Goal: Transaction & Acquisition: Subscribe to service/newsletter

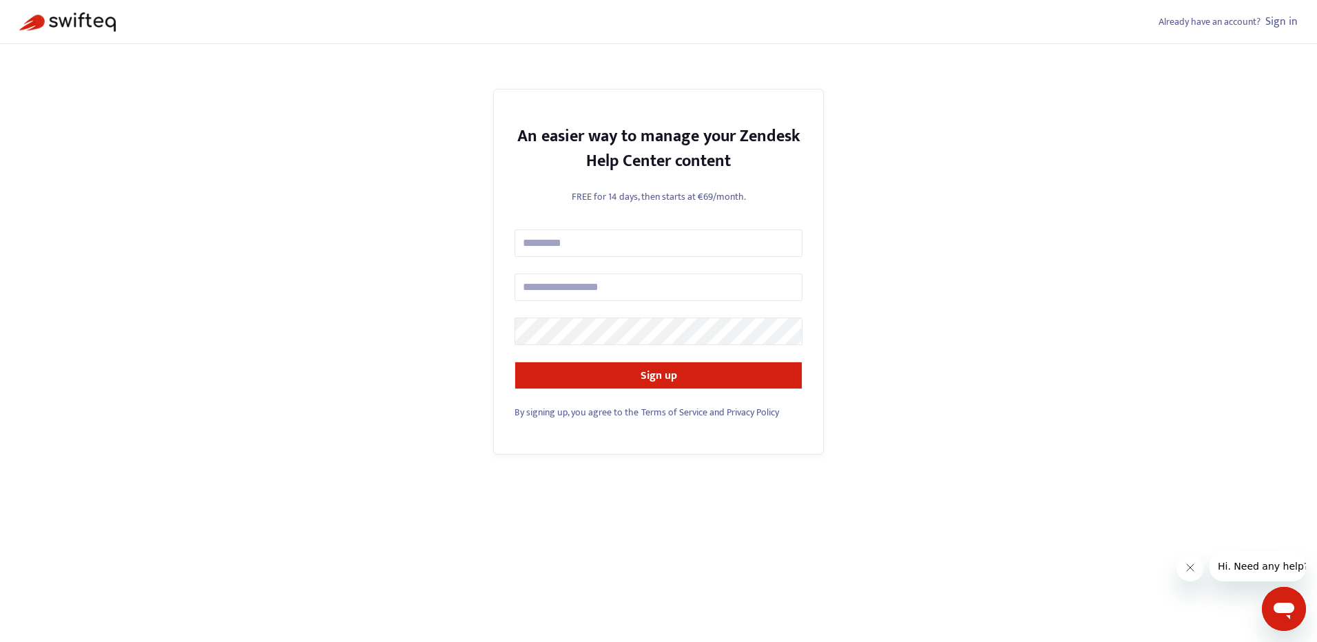
click at [1276, 19] on link "Sign in" at bounding box center [1282, 21] width 32 height 19
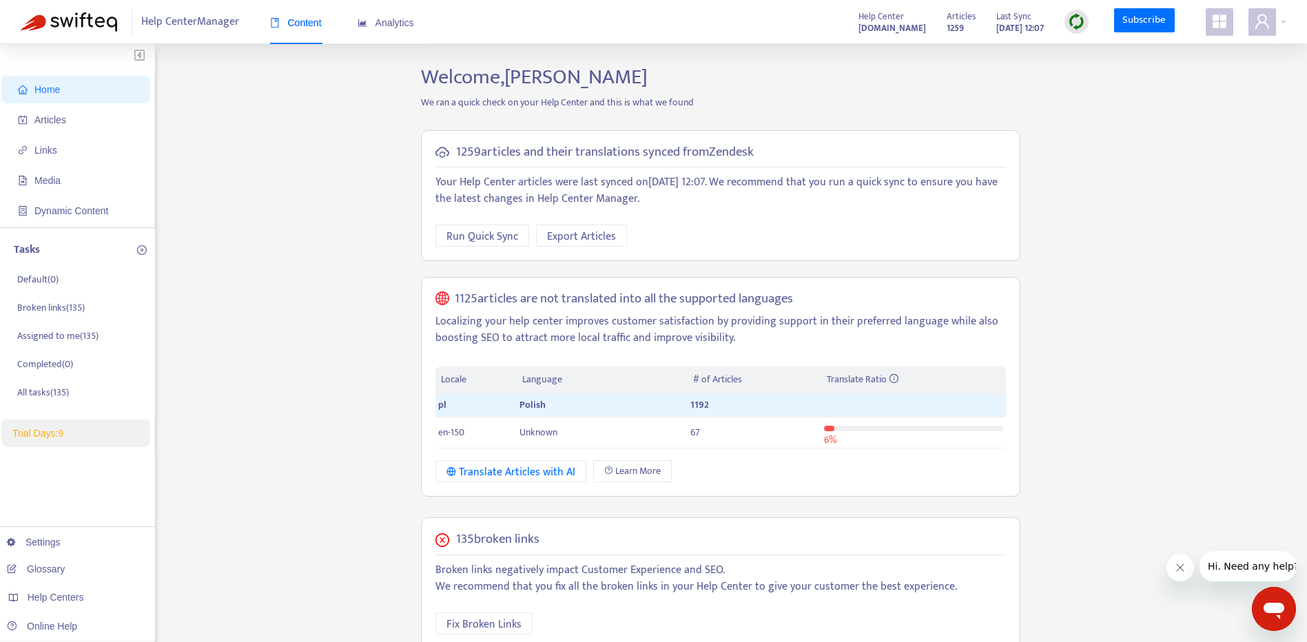
click at [1022, 28] on strong "[DATE] 12:07" at bounding box center [1020, 28] width 48 height 15
click at [872, 25] on strong "[DOMAIN_NAME]" at bounding box center [892, 28] width 68 height 15
click at [372, 30] on div "Analytics" at bounding box center [386, 22] width 56 height 15
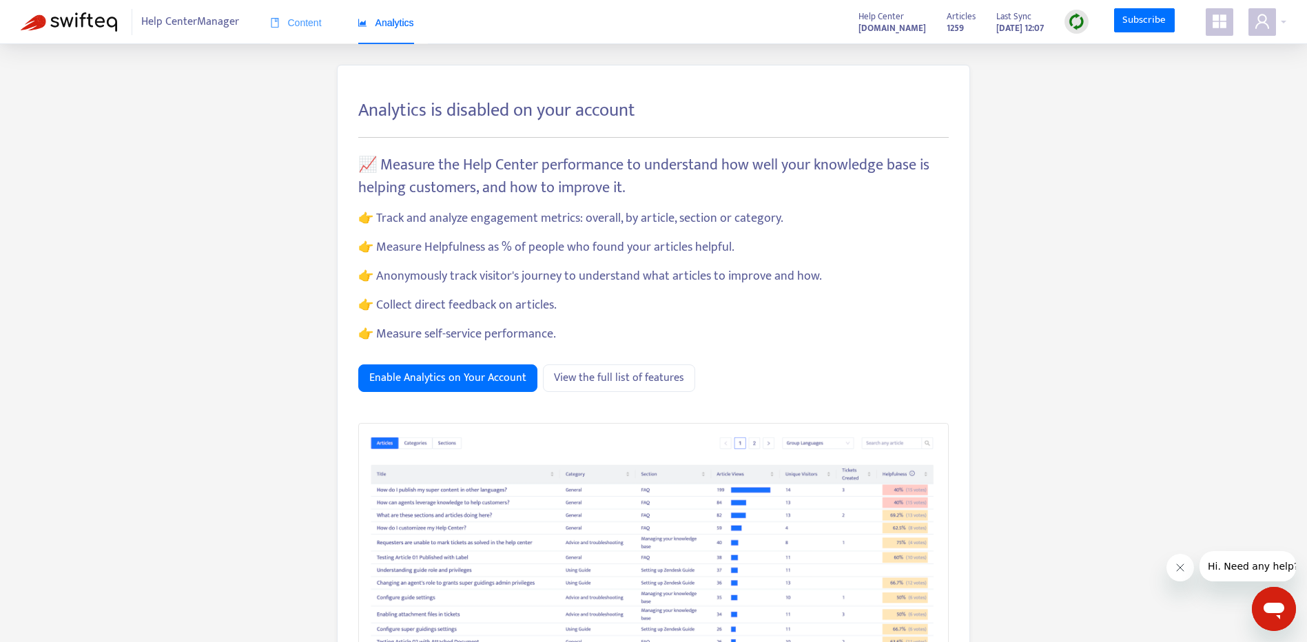
click at [318, 30] on div "Content" at bounding box center [296, 23] width 52 height 42
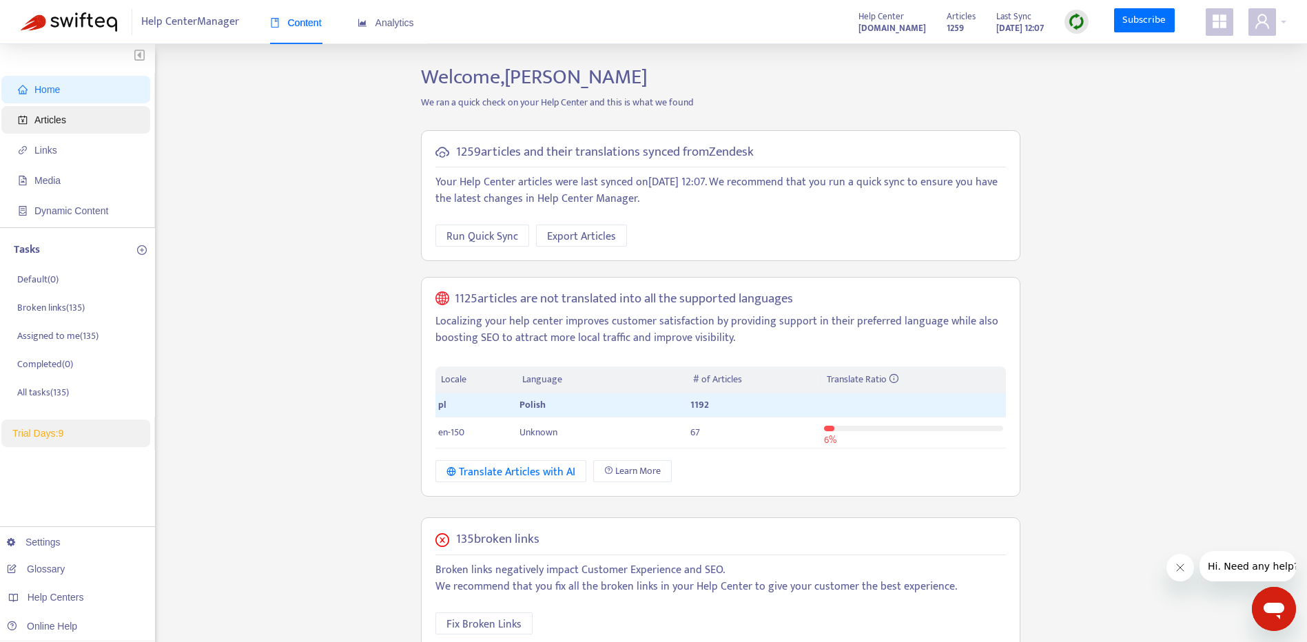
click at [52, 133] on span "Articles" at bounding box center [78, 120] width 121 height 28
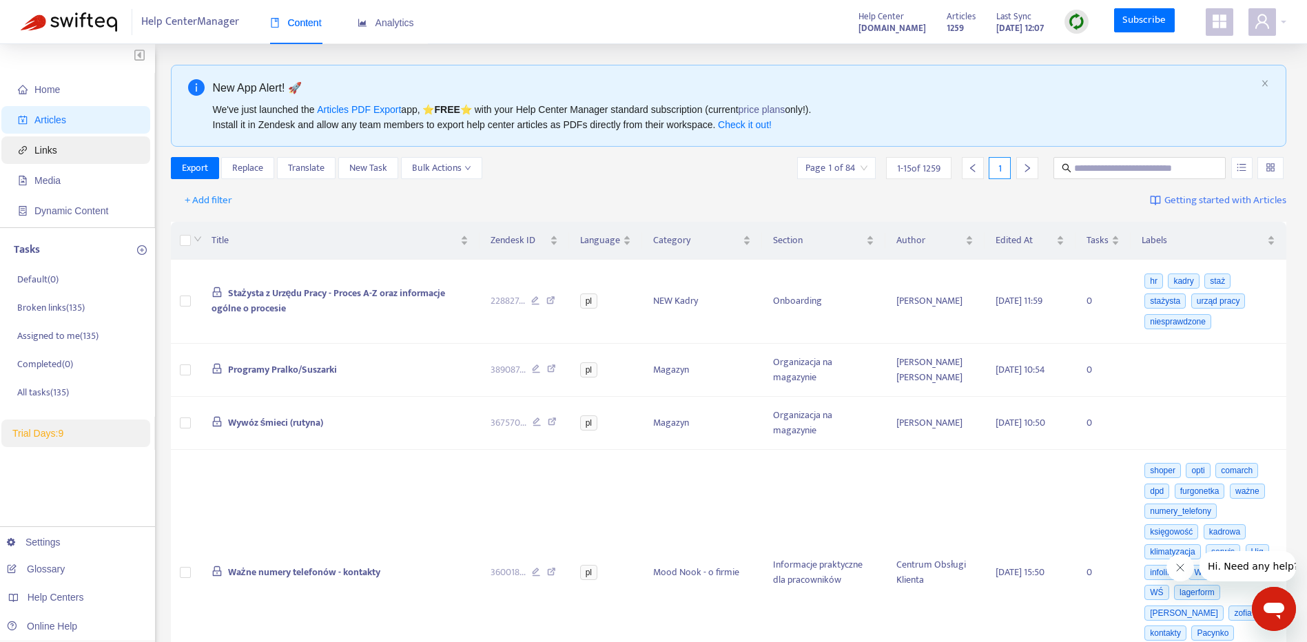
click at [98, 142] on span "Links" at bounding box center [78, 150] width 121 height 28
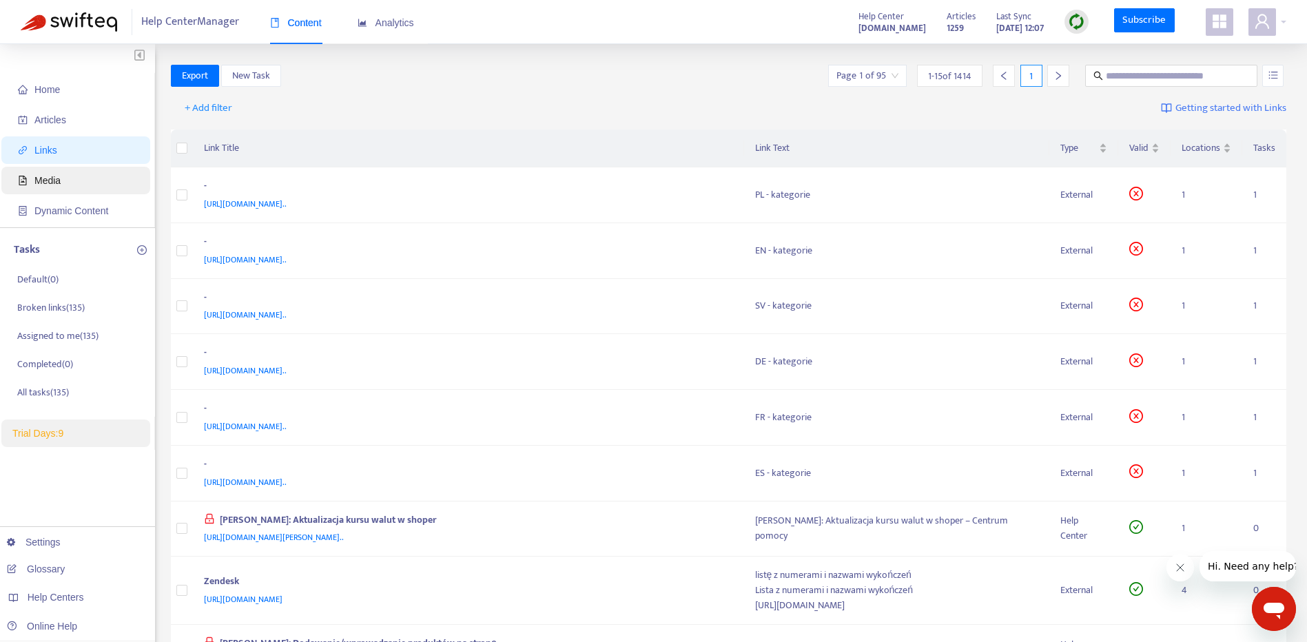
click at [92, 174] on span "Media" at bounding box center [78, 181] width 121 height 28
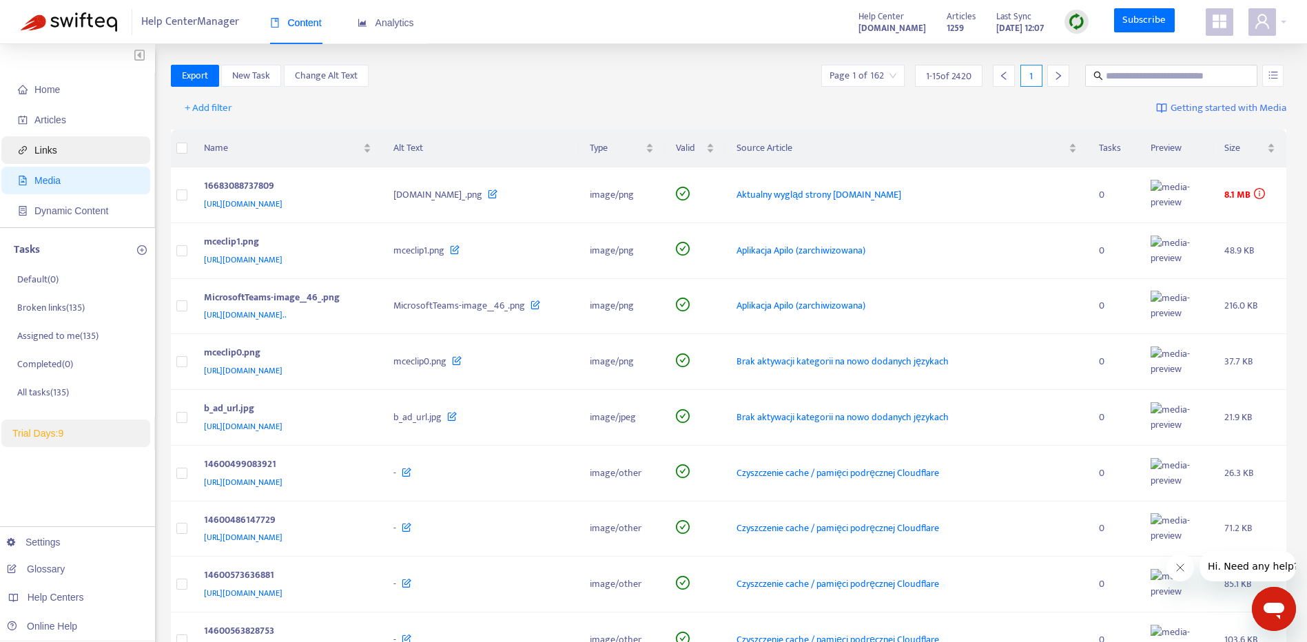
click at [94, 138] on span "Links" at bounding box center [78, 150] width 121 height 28
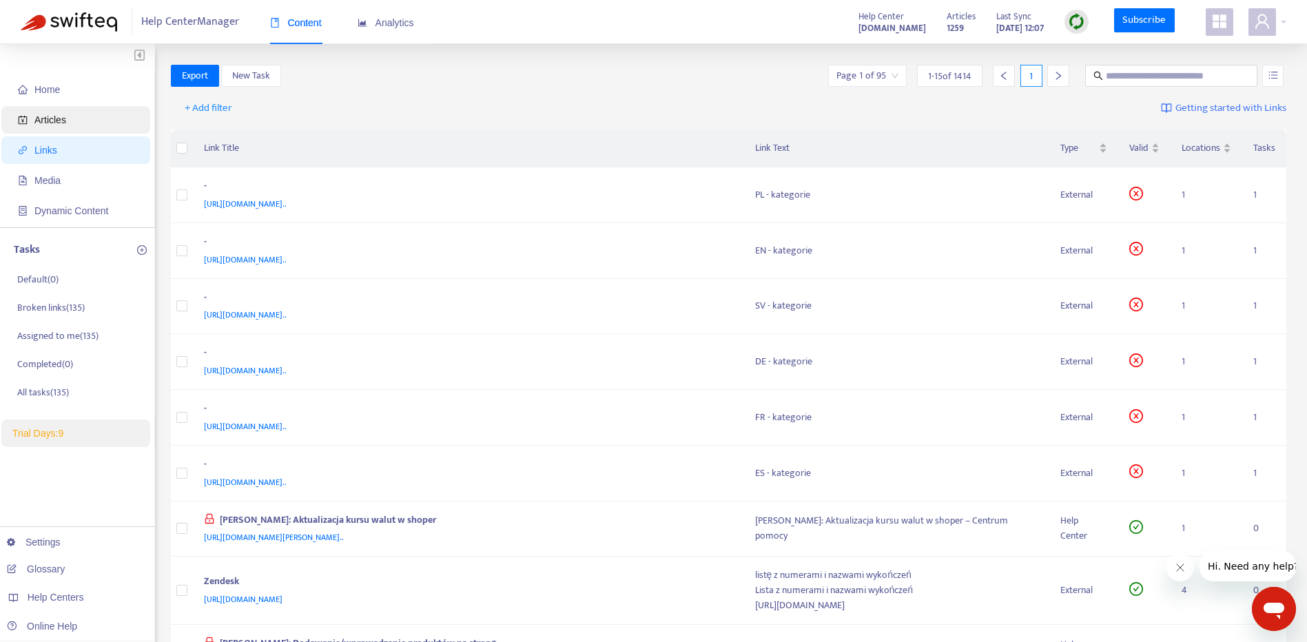
click at [98, 125] on span "Articles" at bounding box center [78, 120] width 121 height 28
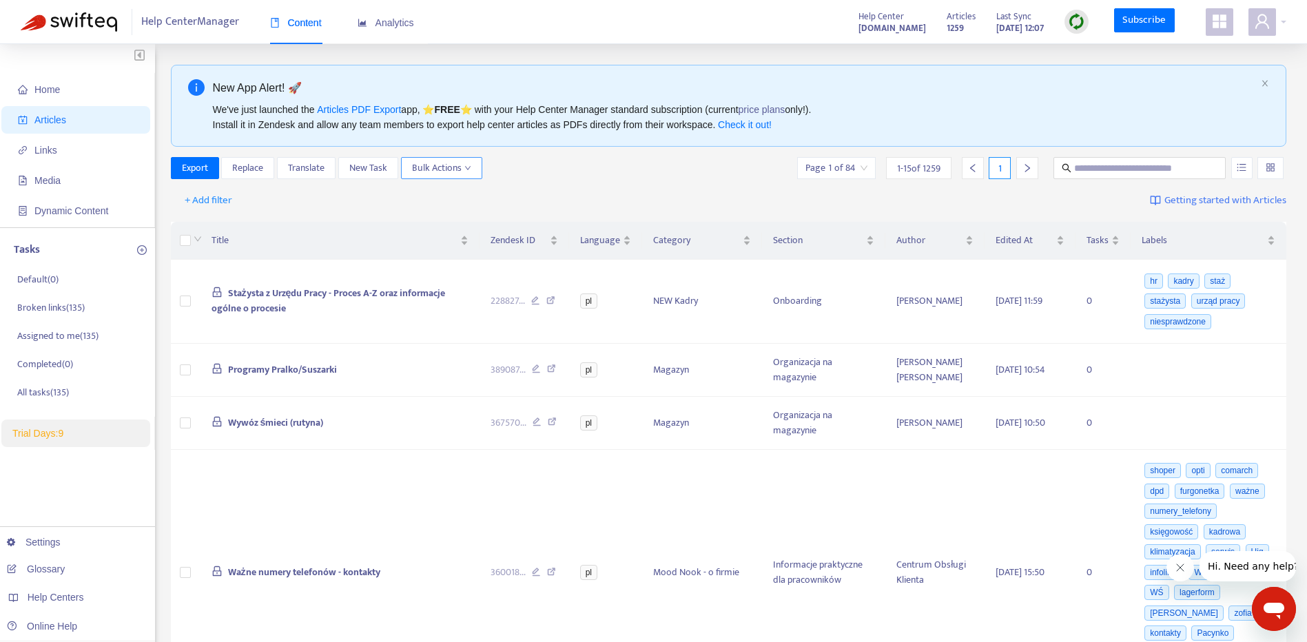
click at [454, 162] on span "Bulk Actions" at bounding box center [441, 168] width 59 height 15
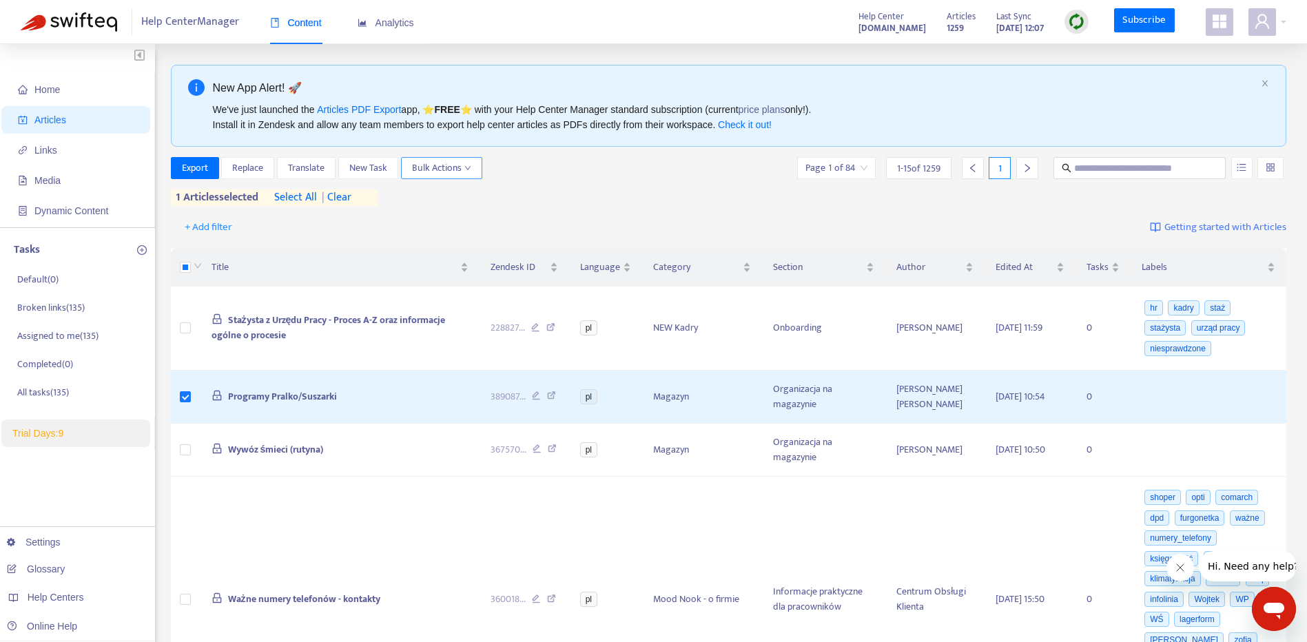
click at [469, 166] on icon "down" at bounding box center [467, 168] width 7 height 7
click at [468, 265] on span "Change Location" at bounding box center [447, 262] width 68 height 16
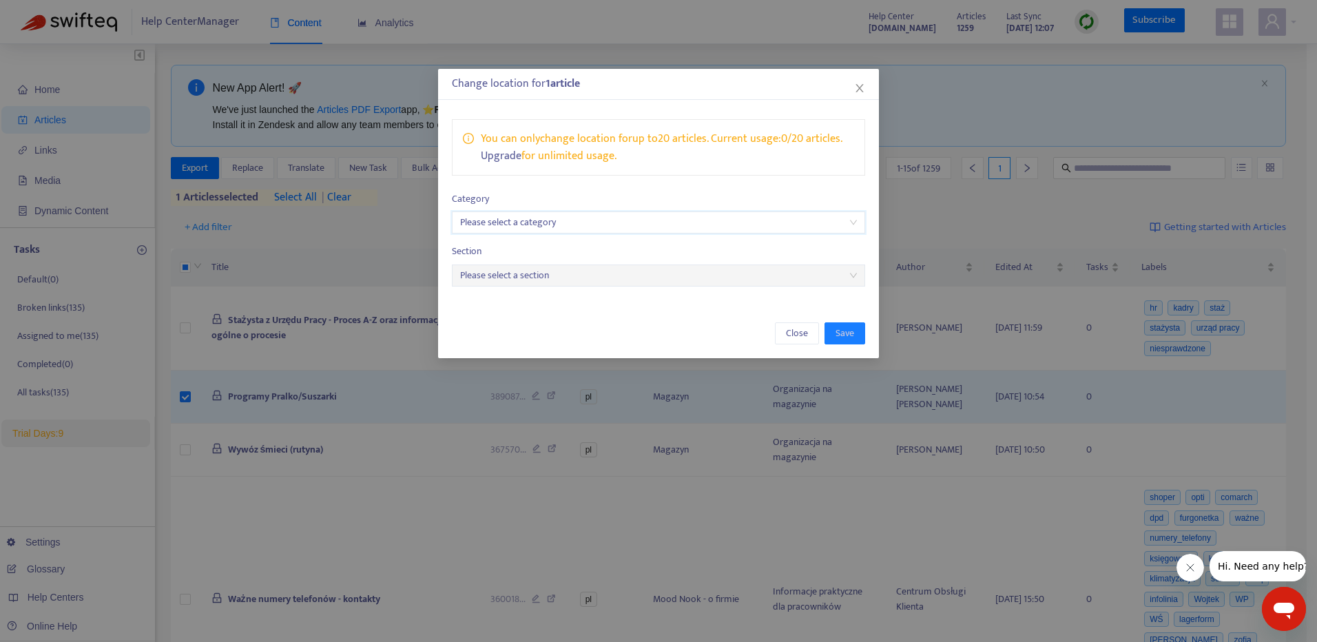
click at [591, 224] on input "search" at bounding box center [658, 222] width 397 height 21
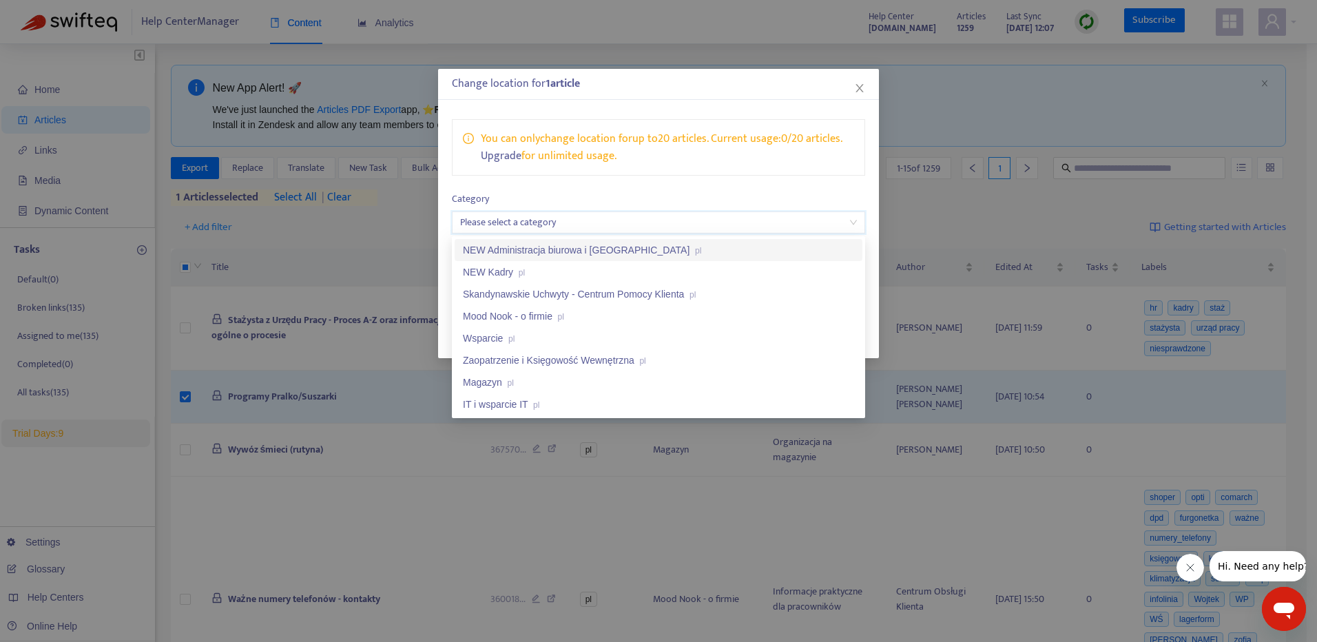
click at [593, 254] on div "NEW Administracja biurowa i Zakupy pl" at bounding box center [658, 250] width 391 height 15
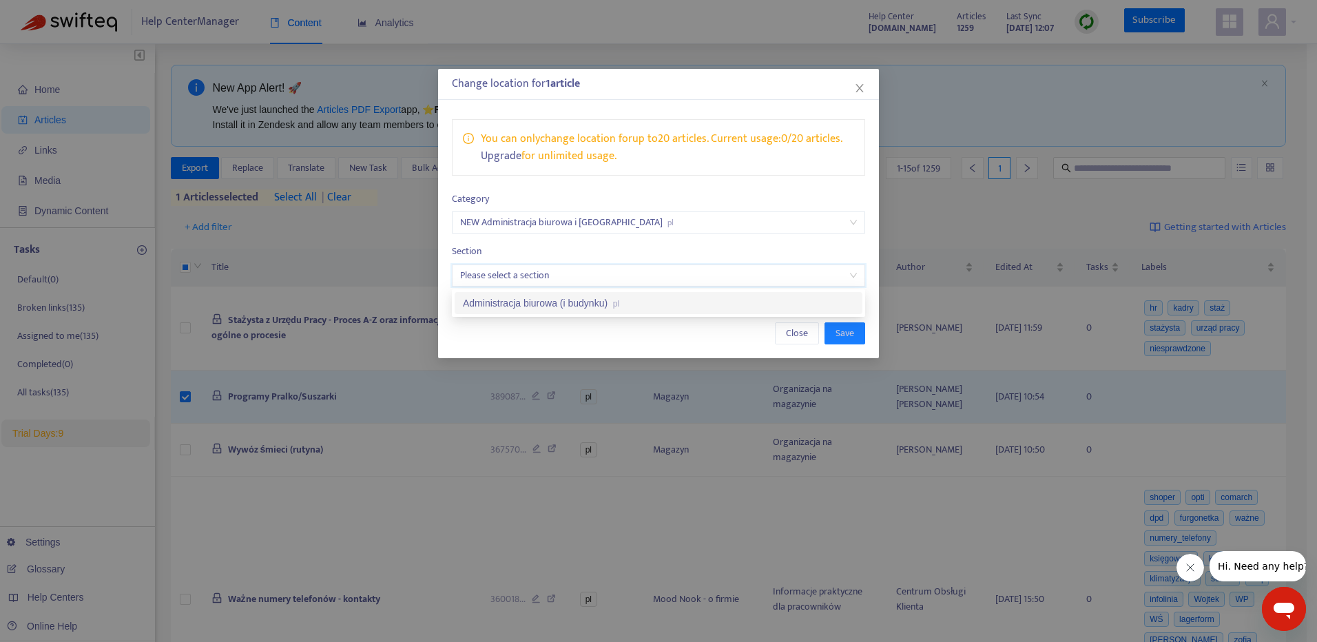
click at [581, 278] on input "search" at bounding box center [658, 275] width 397 height 21
click at [586, 304] on div "Administracja biurowa (i budynku) pl" at bounding box center [658, 303] width 391 height 15
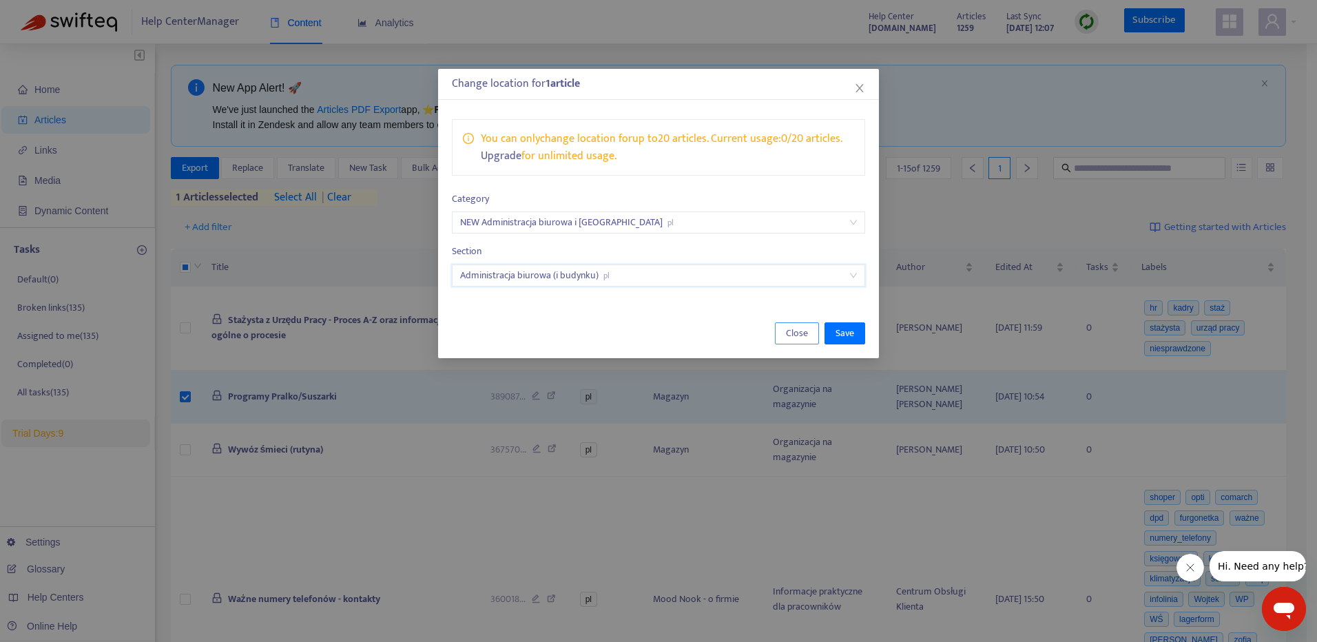
click at [788, 336] on span "Close" at bounding box center [797, 333] width 22 height 15
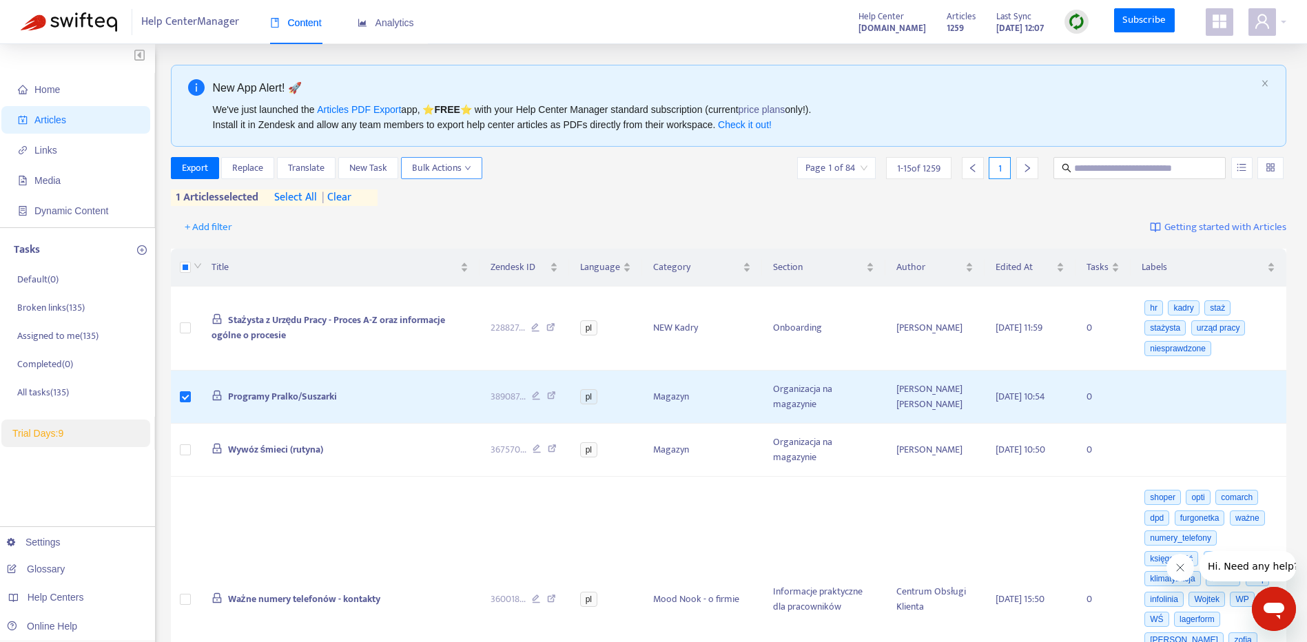
click at [451, 172] on span "Bulk Actions" at bounding box center [441, 168] width 59 height 15
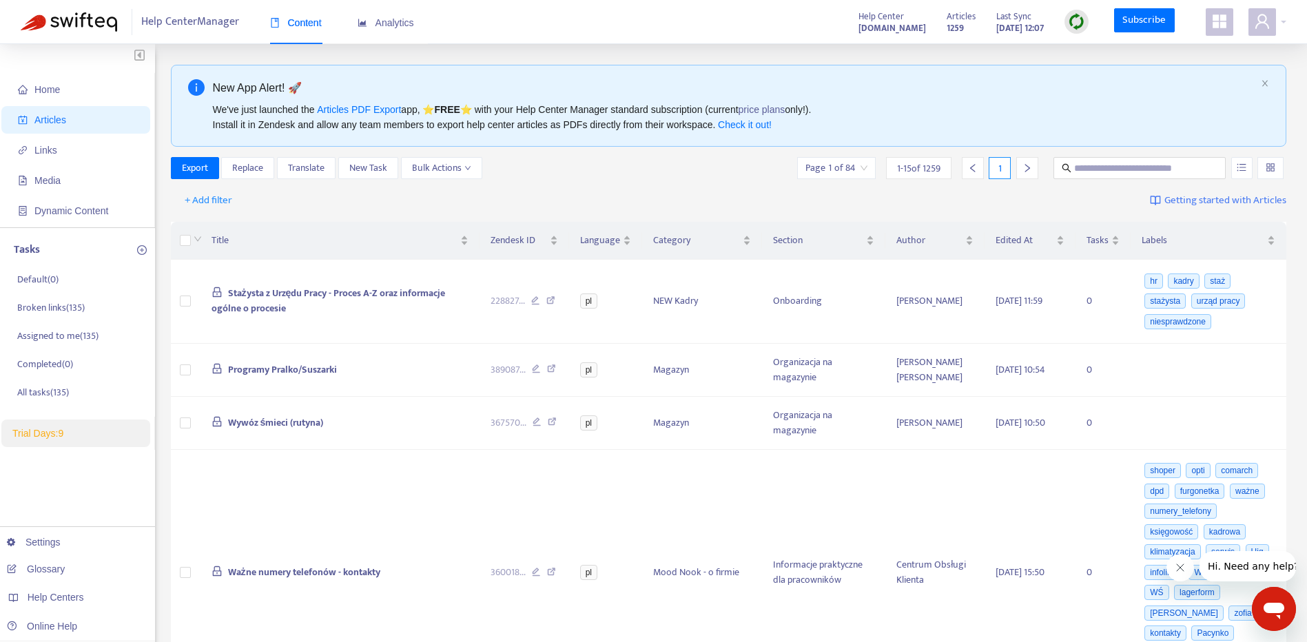
click at [32, 437] on span "Trial Days: 9" at bounding box center [37, 433] width 51 height 11
click at [52, 436] on span "Trial Days: 9" at bounding box center [37, 433] width 51 height 11
click at [57, 377] on li "Completed ( 0 )" at bounding box center [83, 364] width 138 height 28
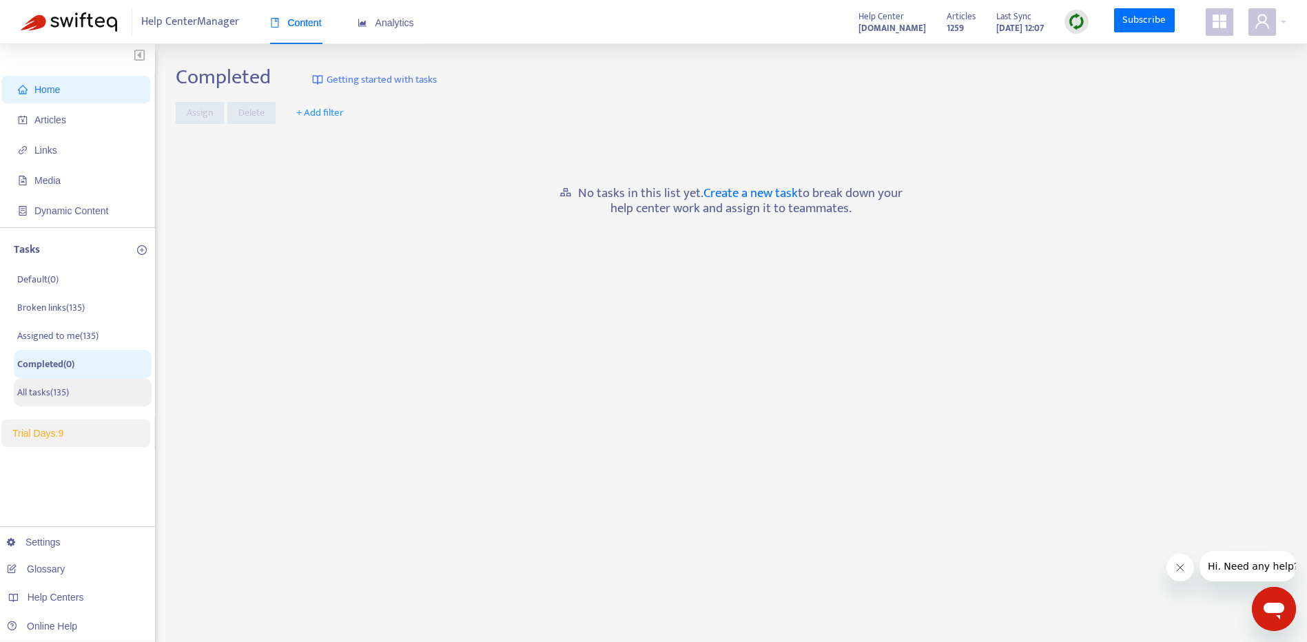
click at [69, 400] on p "All tasks ( 135 )" at bounding box center [43, 392] width 52 height 14
click at [68, 431] on li "Trial Days: 9" at bounding box center [75, 434] width 149 height 28
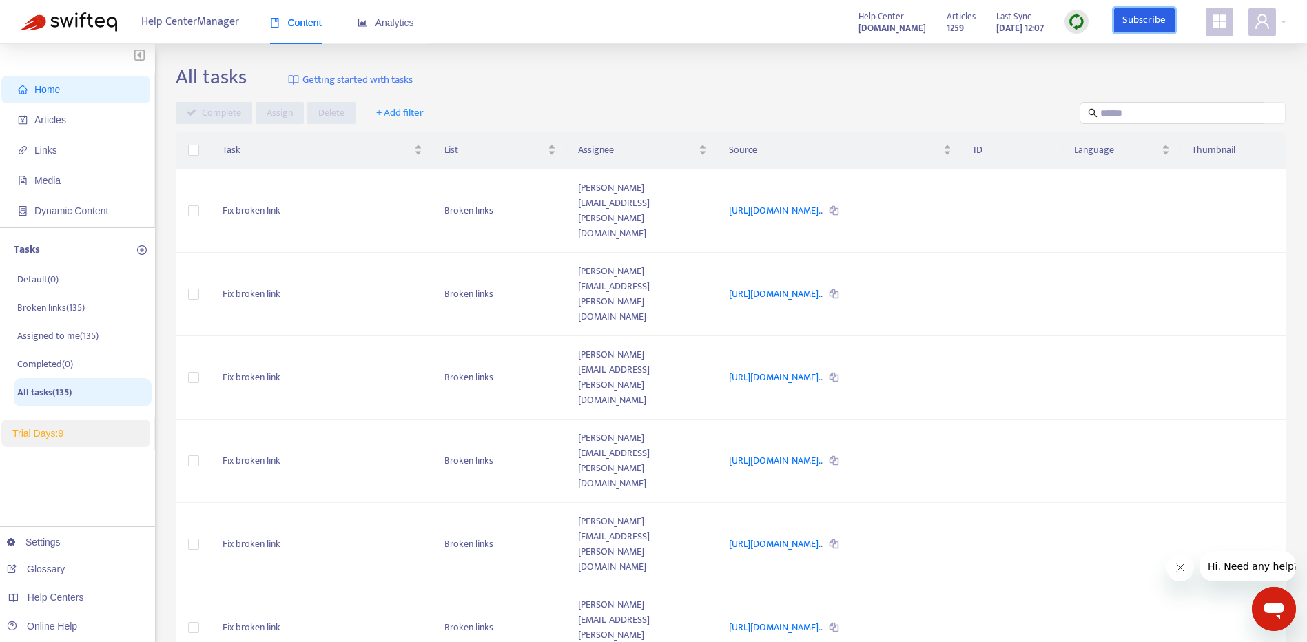
click at [1135, 18] on link "Subscribe" at bounding box center [1144, 20] width 61 height 25
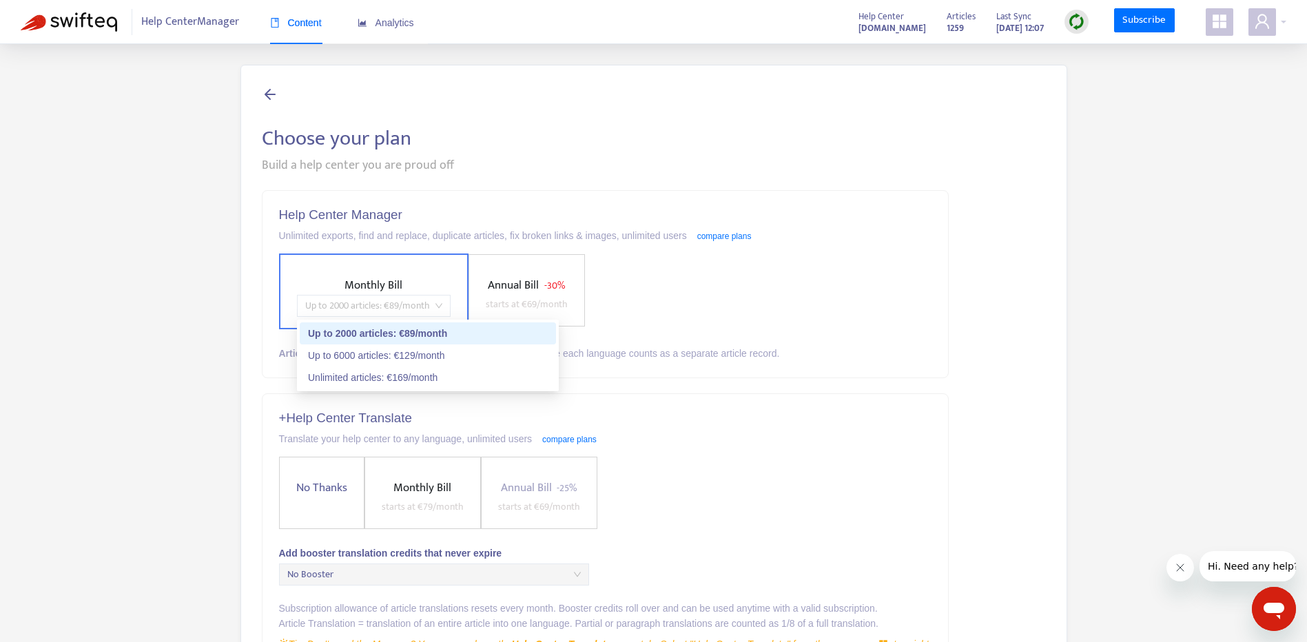
click at [418, 304] on span "Up to 2000 articles : € 89 /month" at bounding box center [373, 306] width 137 height 21
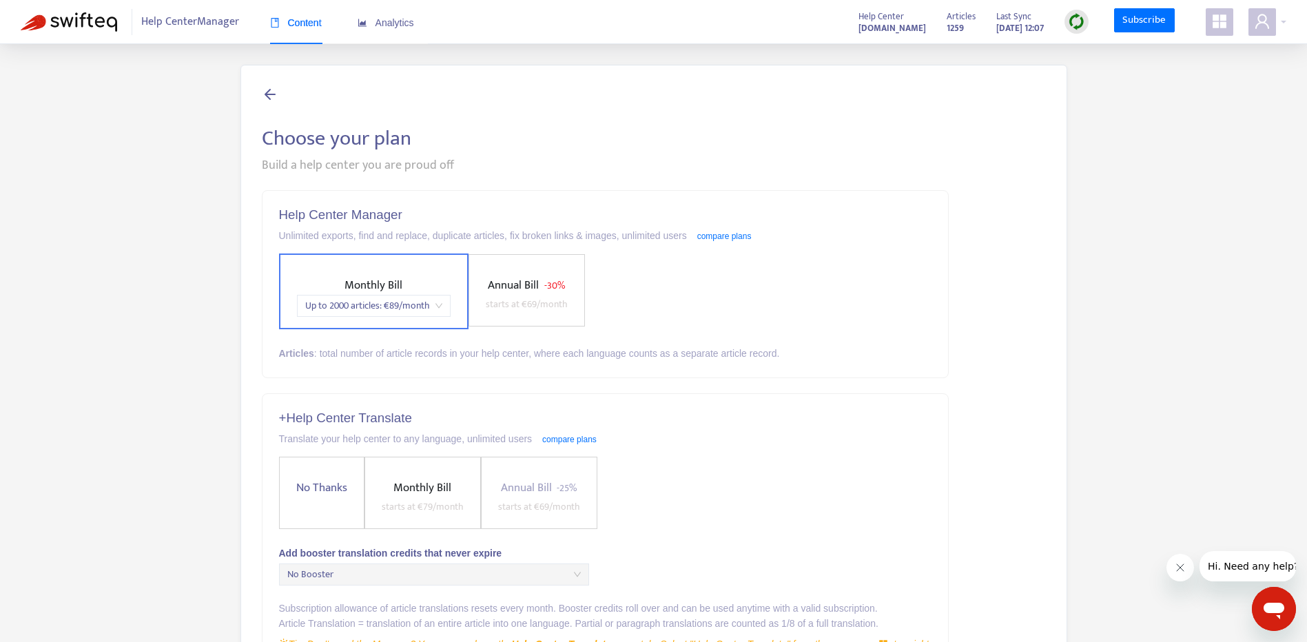
click at [417, 505] on span "starts at € 79 /month" at bounding box center [423, 507] width 82 height 16
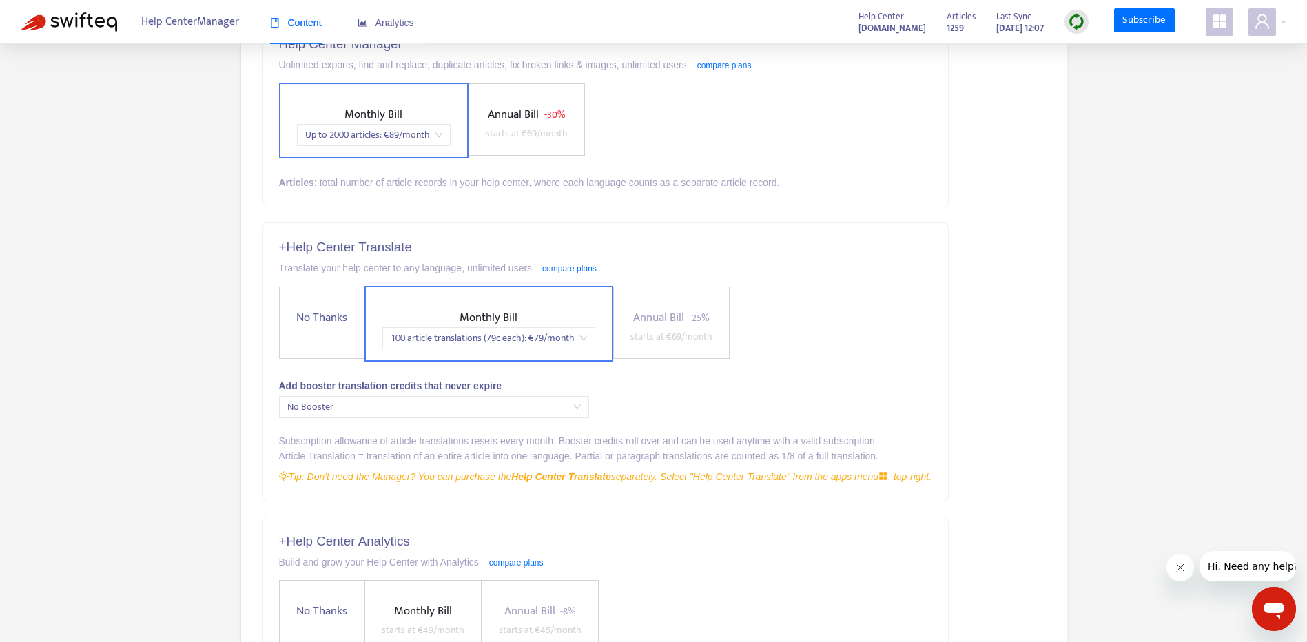
scroll to position [166, 0]
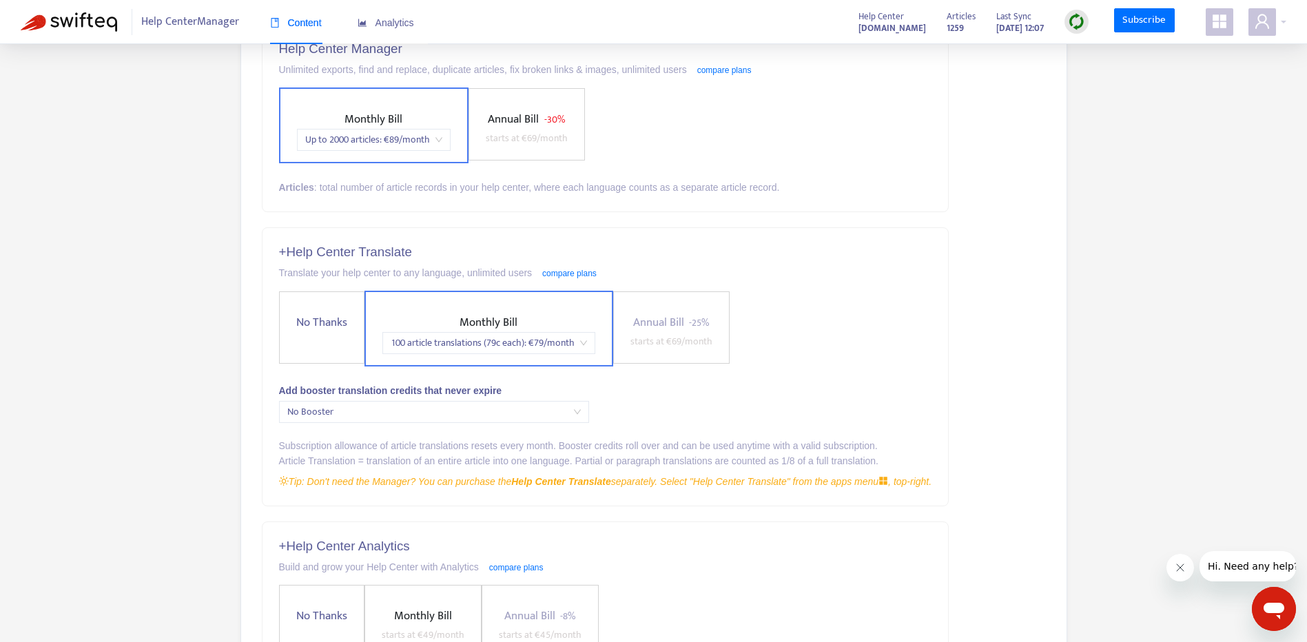
click at [323, 339] on label "No Thanks" at bounding box center [321, 327] width 85 height 72
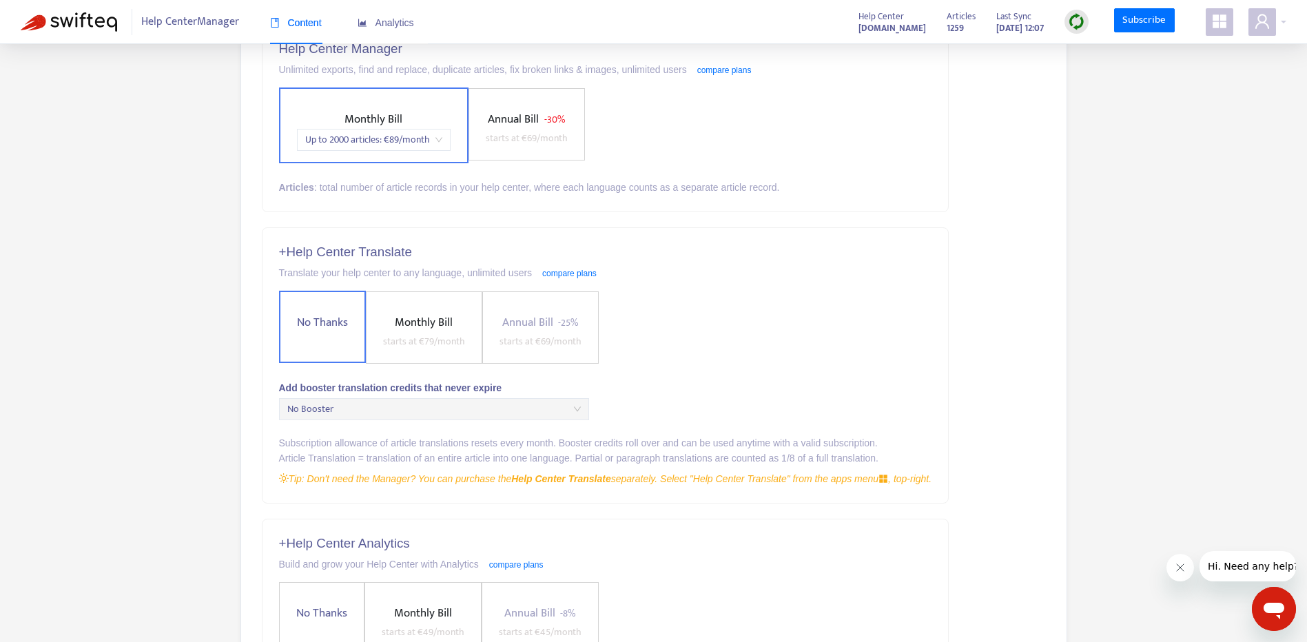
click at [399, 322] on span "Monthly Bill" at bounding box center [424, 322] width 58 height 19
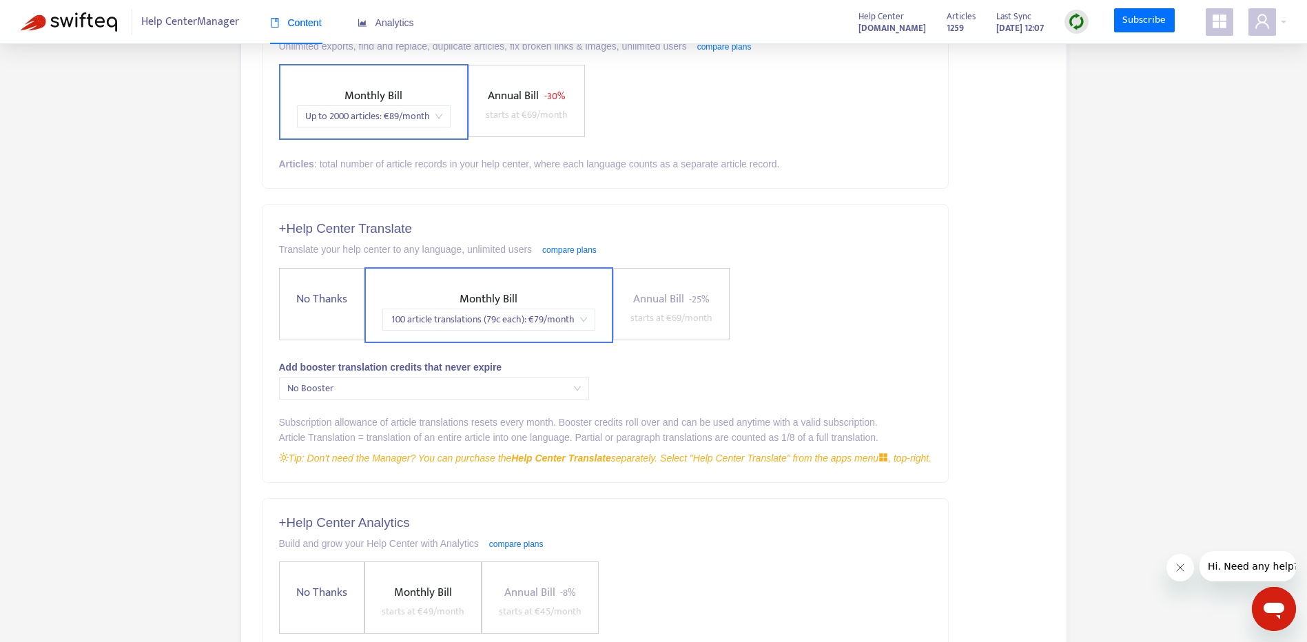
scroll to position [346, 0]
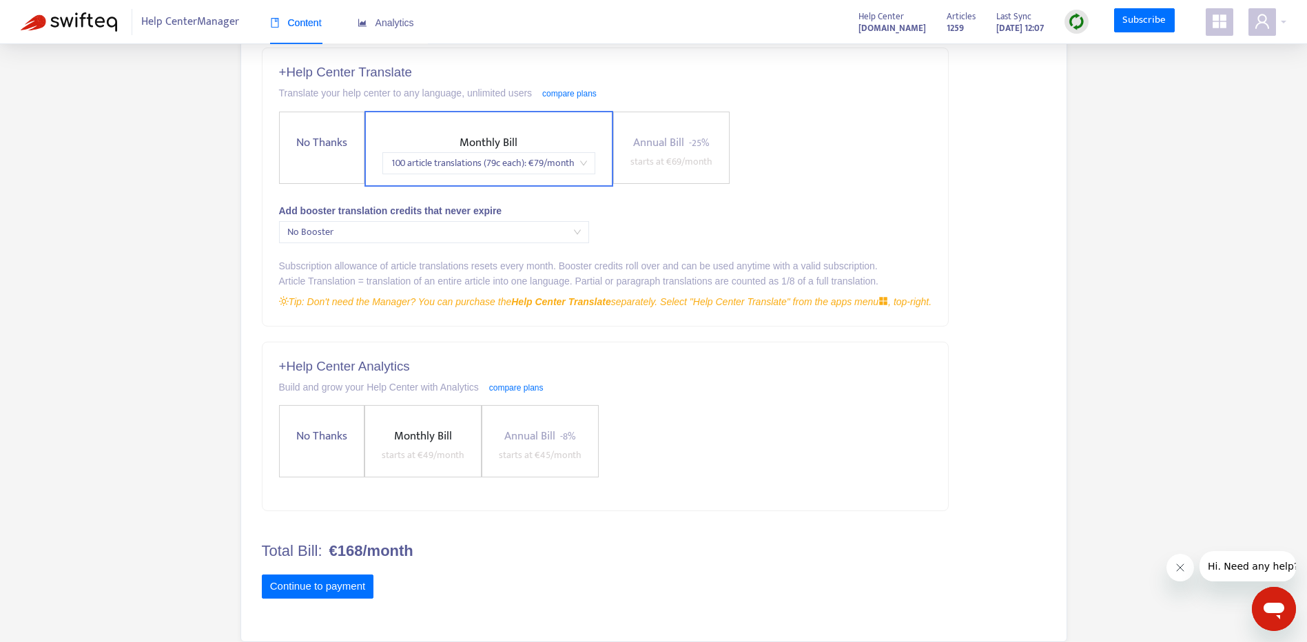
click at [345, 465] on label "No Thanks" at bounding box center [321, 441] width 85 height 72
click at [403, 165] on span "100 article translations (79c each) : € 79 /month" at bounding box center [489, 163] width 196 height 21
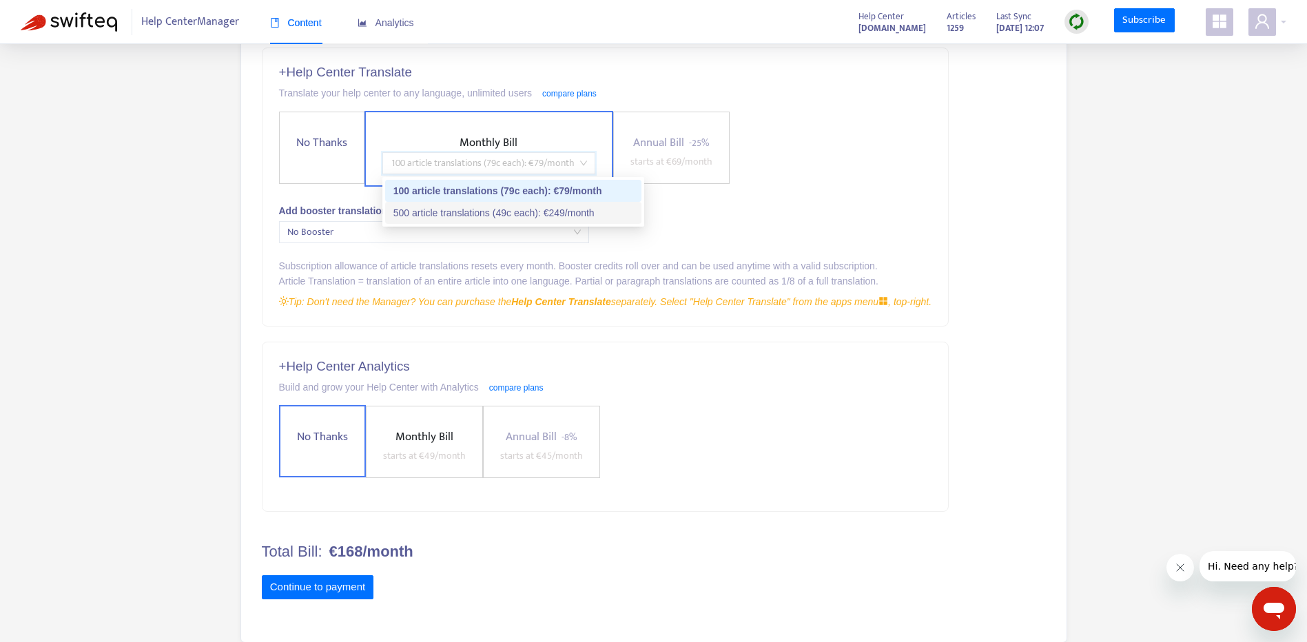
click at [440, 209] on div "500 article translations (49c each) : € 249 /month" at bounding box center [513, 212] width 240 height 15
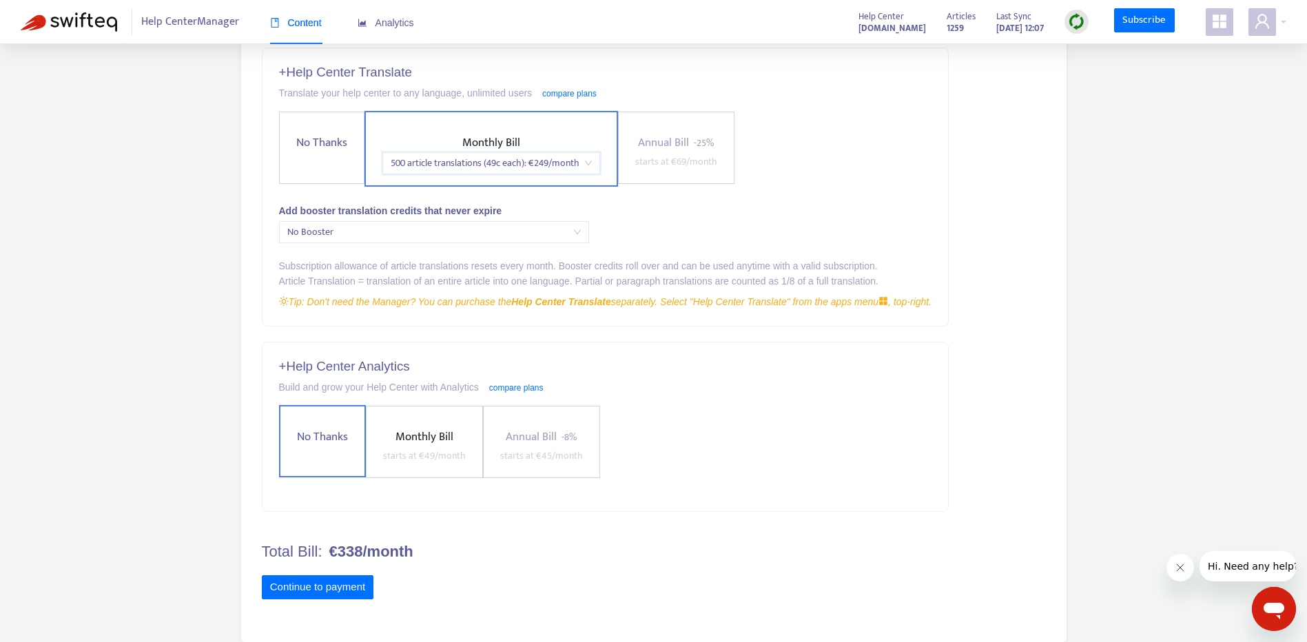
click at [328, 147] on span "No Thanks" at bounding box center [322, 143] width 62 height 19
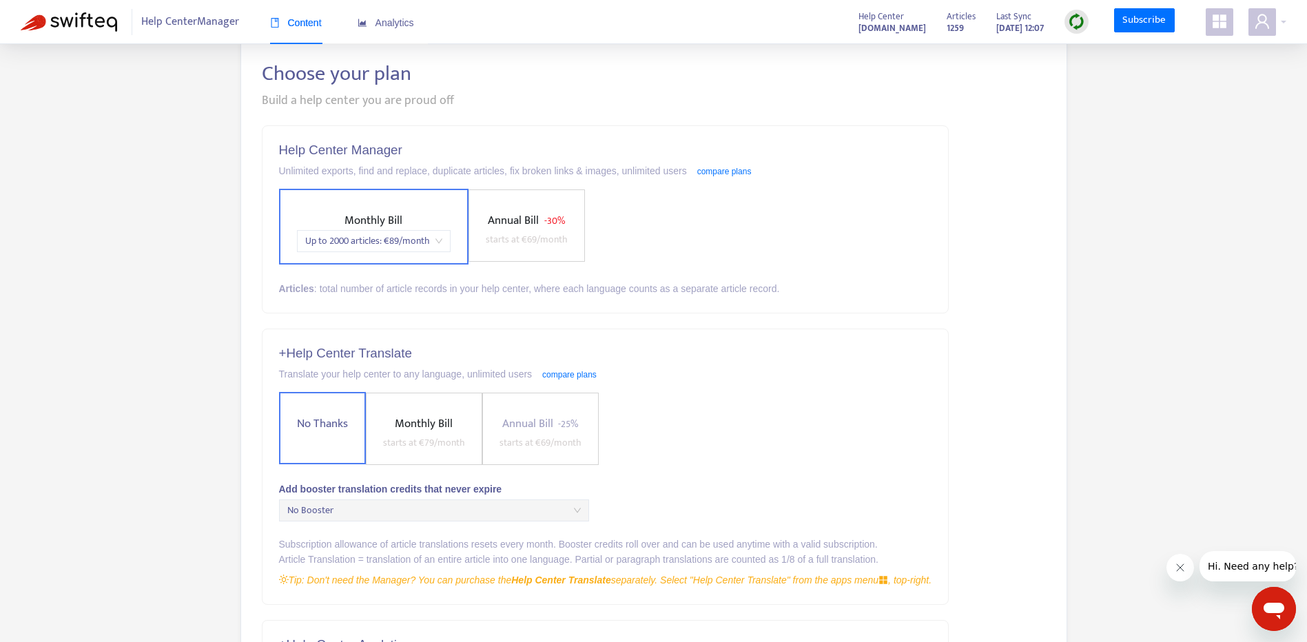
scroll to position [56, 0]
